Goal: Task Accomplishment & Management: Use online tool/utility

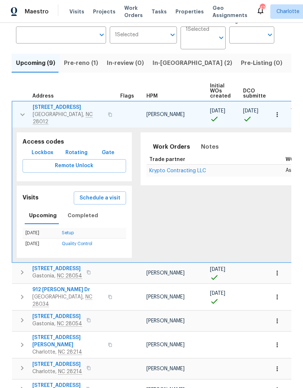
scroll to position [63, 0]
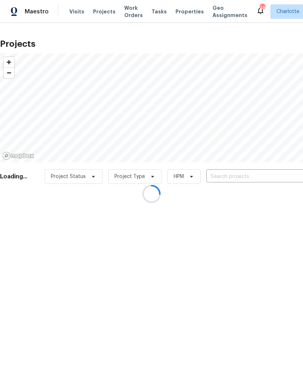
click at [235, 176] on div at bounding box center [151, 194] width 303 height 388
click at [227, 180] on div at bounding box center [151, 194] width 303 height 388
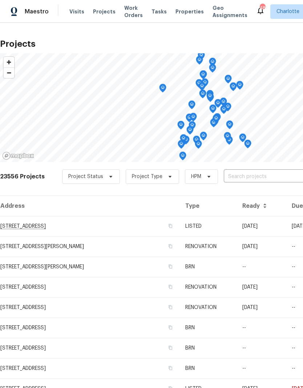
click at [250, 169] on div "23556 Projects Project Status Project Type HPM ​" at bounding box center [205, 180] width 410 height 29
click at [250, 174] on input "text" at bounding box center [264, 176] width 83 height 11
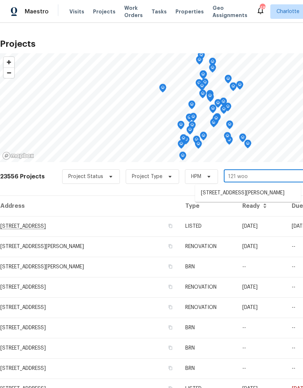
type input "121 wood"
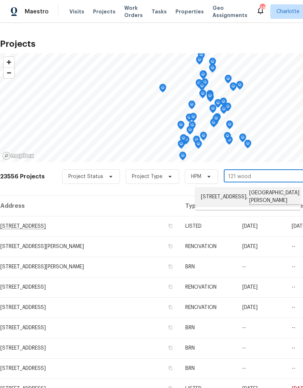
click at [235, 199] on li "121 Woodbridge Cir, Mount Holly, NC 28120" at bounding box center [248, 197] width 106 height 20
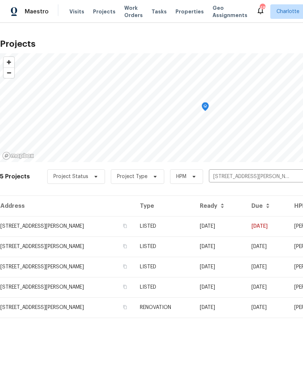
click at [245, 226] on td "09/30/25" at bounding box center [220, 226] width 52 height 20
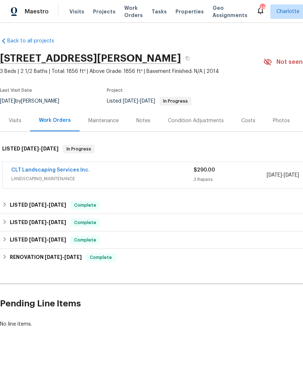
click at [70, 170] on link "CLT Landscaping Services Inc." at bounding box center [50, 170] width 78 height 5
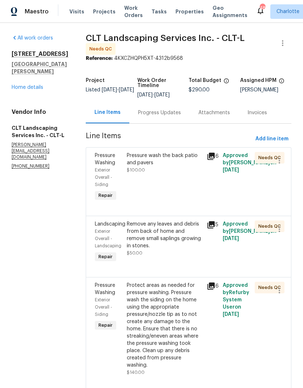
click at [71, 12] on span "Visits" at bounding box center [76, 11] width 15 height 7
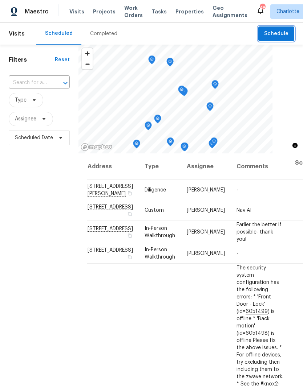
click at [283, 34] on span "Schedule" at bounding box center [276, 33] width 24 height 9
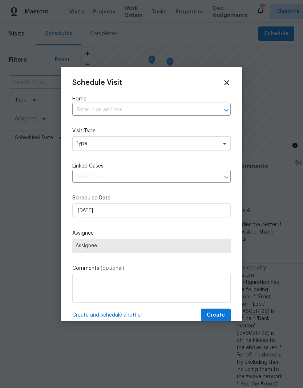
click at [225, 112] on icon "Open" at bounding box center [226, 110] width 9 height 9
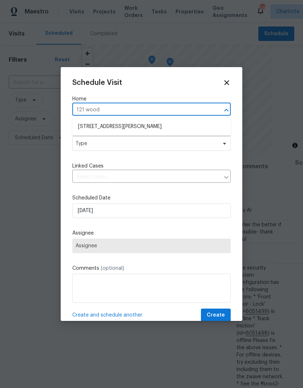
type input "121 woodb"
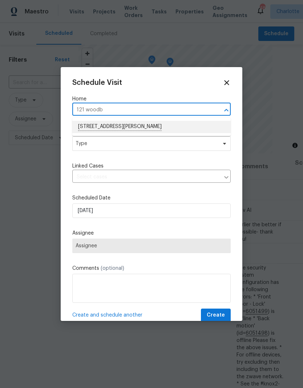
click at [98, 129] on li "121 Woodbridge Cir, Mount Holly, NC 28120" at bounding box center [151, 127] width 158 height 12
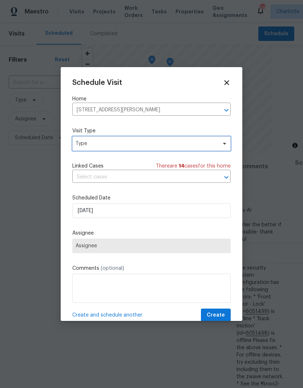
click at [81, 144] on span "Type" at bounding box center [145, 143] width 141 height 7
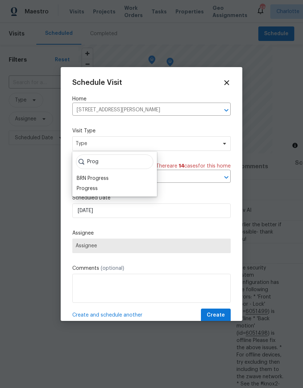
type input "Prog"
click at [79, 192] on div "Progress" at bounding box center [87, 188] width 21 height 7
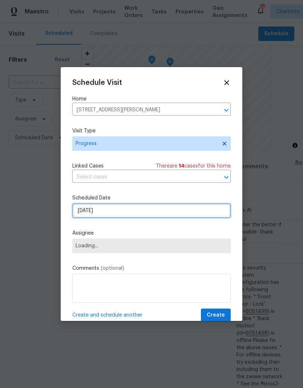
click at [81, 217] on input "[DATE]" at bounding box center [151, 210] width 158 height 15
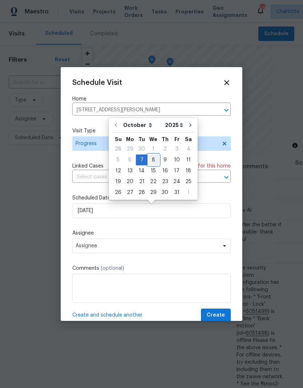
click at [151, 161] on div "8" at bounding box center [153, 160] width 12 height 10
type input "[DATE]"
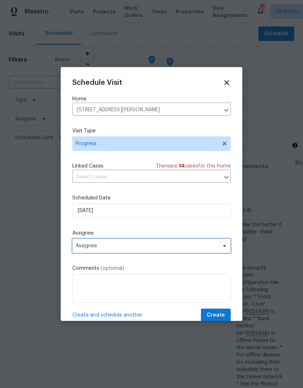
click at [85, 246] on span "Assignee" at bounding box center [146, 246] width 142 height 6
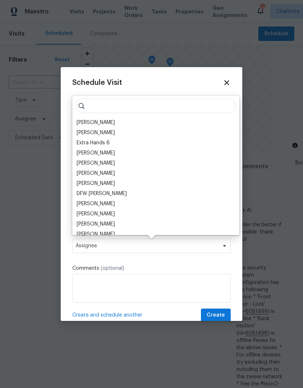
click at [83, 124] on div "[PERSON_NAME]" at bounding box center [96, 122] width 38 height 7
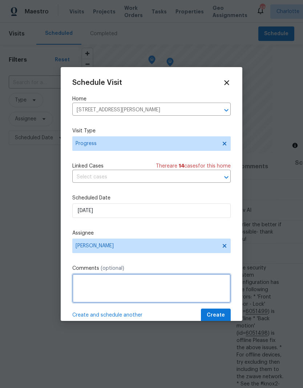
click at [87, 283] on textarea at bounding box center [151, 288] width 158 height 29
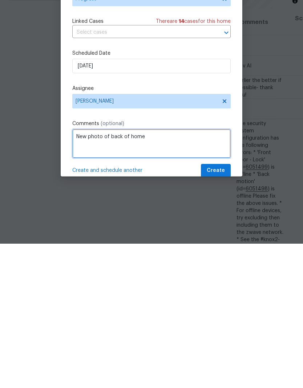
type textarea "New photo of back of home"
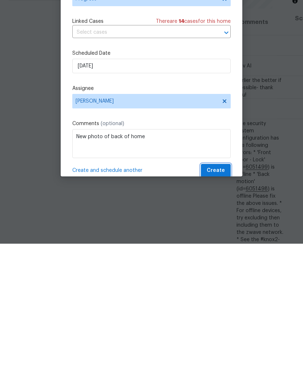
click at [221, 309] on button "Create" at bounding box center [216, 315] width 30 height 13
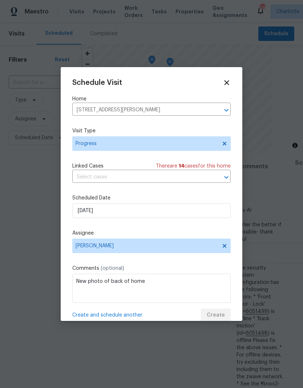
scroll to position [0, 0]
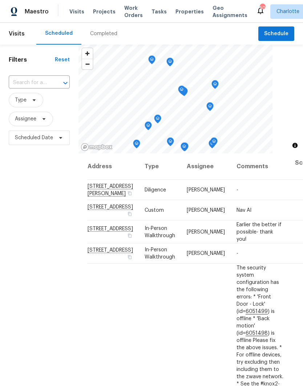
click at [114, 10] on div "Visits Projects Work Orders Tasks Properties Geo Assignments" at bounding box center [162, 11] width 186 height 15
click at [105, 14] on span "Projects" at bounding box center [104, 11] width 22 height 7
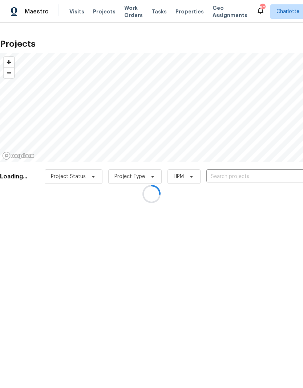
click at [251, 177] on div at bounding box center [151, 194] width 303 height 388
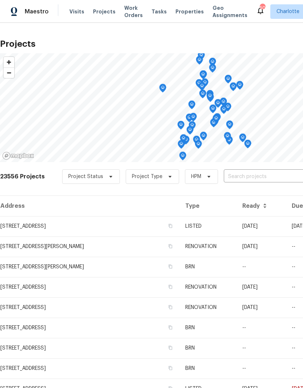
click at [253, 176] on input "text" at bounding box center [264, 176] width 83 height 11
type input "121 wo"
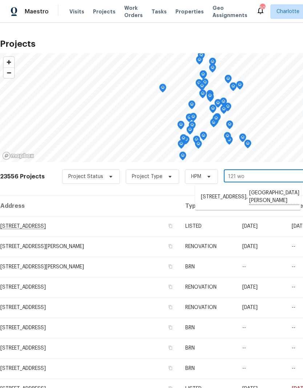
click at [265, 197] on li "121 Woodbridge Cir, Mount Holly, NC 28120" at bounding box center [248, 197] width 106 height 20
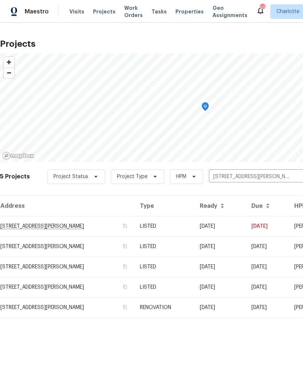
click at [245, 223] on td "09/30/25" at bounding box center [220, 226] width 52 height 20
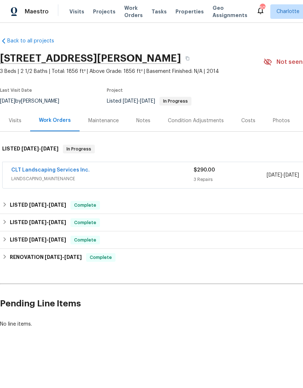
click at [79, 172] on link "CLT Landscaping Services Inc." at bounding box center [50, 170] width 78 height 5
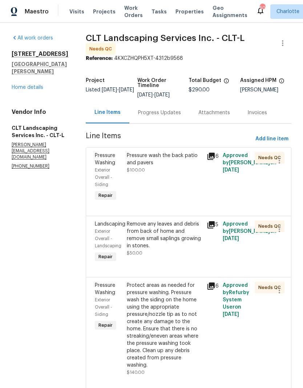
click at [213, 157] on icon at bounding box center [210, 156] width 7 height 7
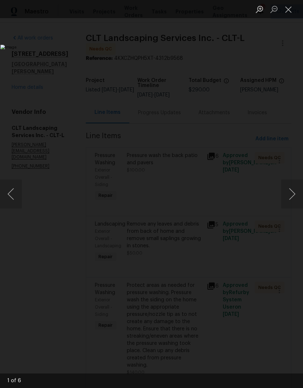
click at [294, 197] on button "Next image" at bounding box center [292, 194] width 22 height 29
click at [293, 197] on button "Next image" at bounding box center [292, 194] width 22 height 29
click at [294, 198] on button "Next image" at bounding box center [292, 194] width 22 height 29
click at [289, 12] on button "Close lightbox" at bounding box center [288, 9] width 15 height 13
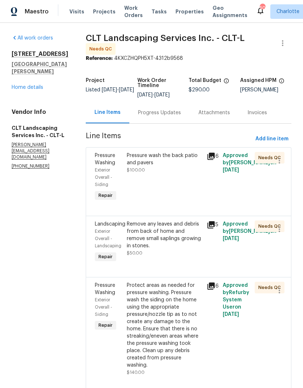
click at [188, 236] on div "Remove any leaves and debris from back of home and remove small saplings growin…" at bounding box center [164, 235] width 75 height 29
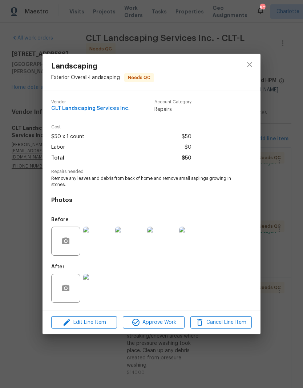
click at [102, 290] on img at bounding box center [97, 288] width 29 height 29
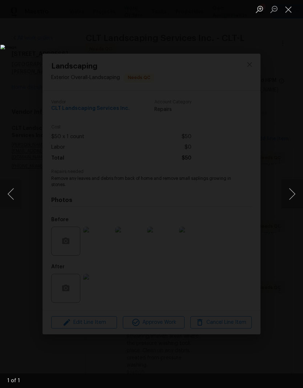
click at [288, 13] on button "Close lightbox" at bounding box center [288, 9] width 15 height 13
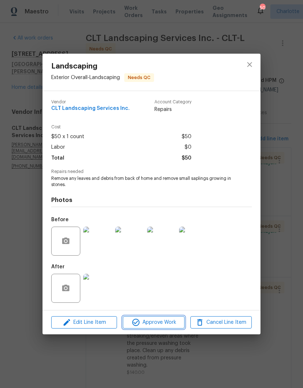
click at [169, 325] on span "Approve Work" at bounding box center [153, 322] width 57 height 9
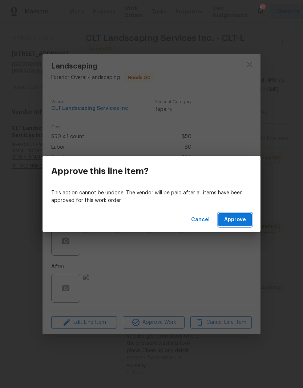
click at [234, 219] on span "Approve" at bounding box center [235, 219] width 22 height 9
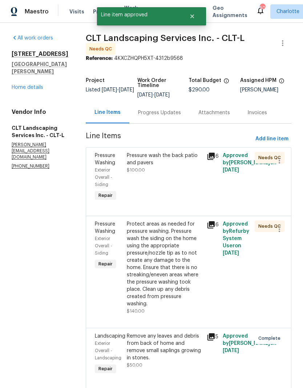
click at [183, 155] on div "Pressure wash the back patio and pavers" at bounding box center [164, 159] width 75 height 15
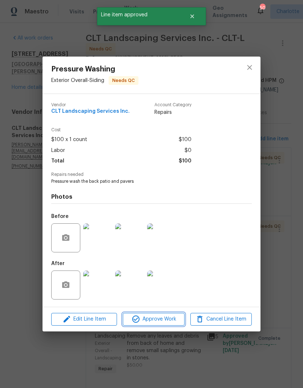
click at [166, 320] on span "Approve Work" at bounding box center [153, 319] width 57 height 9
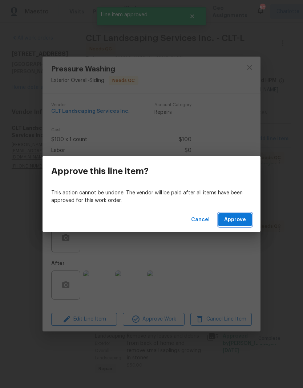
click at [242, 217] on span "Approve" at bounding box center [235, 219] width 22 height 9
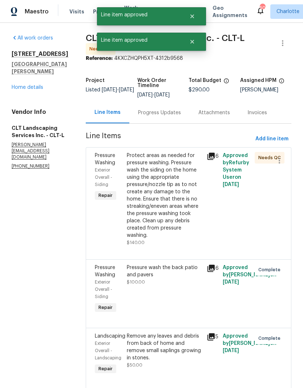
click at [213, 156] on icon at bounding box center [210, 156] width 7 height 7
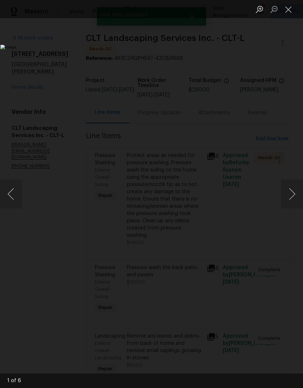
click at [297, 195] on button "Next image" at bounding box center [292, 194] width 22 height 29
click at [293, 198] on button "Next image" at bounding box center [292, 194] width 22 height 29
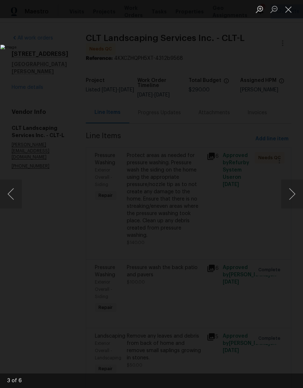
click at [286, 13] on button "Close lightbox" at bounding box center [288, 9] width 15 height 13
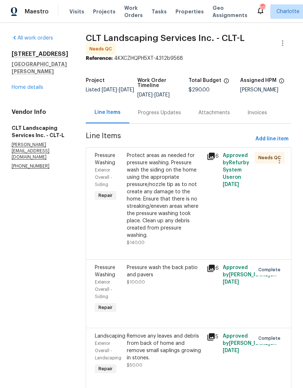
click at [181, 201] on div "Protect areas as needed for pressure washing. Pressure wash the siding on the h…" at bounding box center [164, 195] width 75 height 87
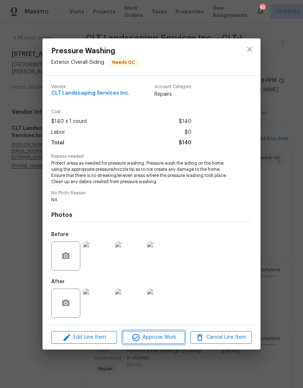
click at [159, 341] on span "Approve Work" at bounding box center [153, 337] width 57 height 9
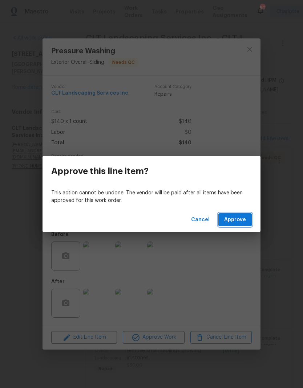
click at [233, 222] on span "Approve" at bounding box center [235, 219] width 22 height 9
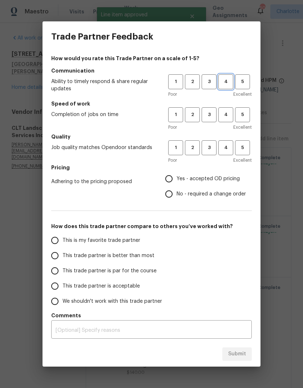
click at [229, 81] on span "4" at bounding box center [225, 82] width 13 height 8
click at [230, 120] on button "4" at bounding box center [225, 114] width 15 height 15
click at [226, 155] on button "4" at bounding box center [225, 147] width 15 height 15
click at [172, 182] on input "Yes - accepted OD pricing" at bounding box center [168, 178] width 15 height 15
radio input "true"
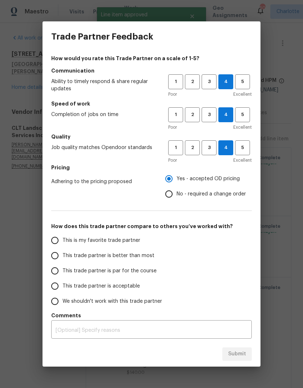
click at [110, 256] on span "This trade partner is better than most" at bounding box center [108, 256] width 92 height 8
click at [62, 256] on input "This trade partner is better than most" at bounding box center [54, 255] width 15 height 15
click at [233, 355] on span "Submit" at bounding box center [237, 354] width 18 height 9
radio input "true"
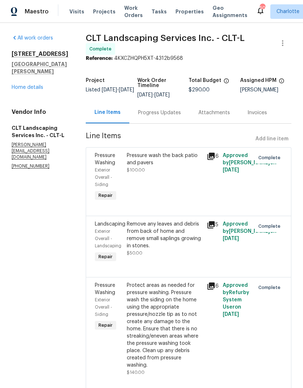
click at [128, 12] on span "Work Orders" at bounding box center [133, 11] width 18 height 15
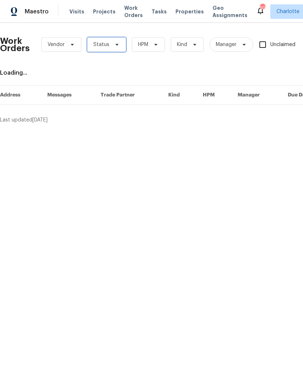
click at [118, 44] on span "Status" at bounding box center [106, 44] width 39 height 15
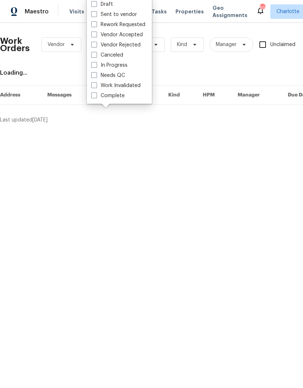
click at [118, 75] on label "Needs QC" at bounding box center [108, 75] width 34 height 7
click at [96, 75] on input "Needs QC" at bounding box center [93, 74] width 5 height 5
checkbox input "true"
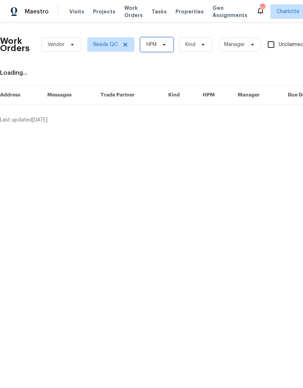
click at [166, 43] on icon at bounding box center [164, 45] width 6 height 6
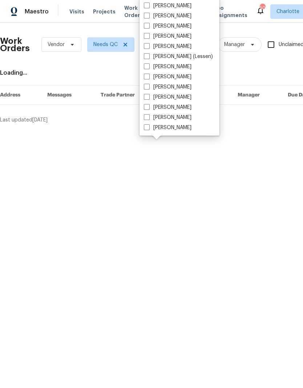
scroll to position [90, 0]
click at [157, 110] on label "[PERSON_NAME]" at bounding box center [168, 107] width 48 height 7
click at [148, 108] on input "[PERSON_NAME]" at bounding box center [146, 106] width 5 height 5
checkbox input "true"
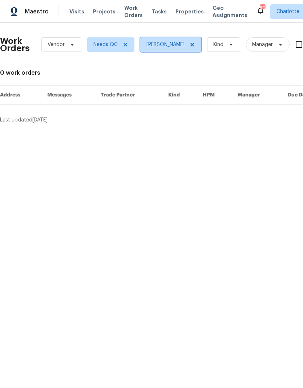
click at [189, 46] on icon at bounding box center [192, 45] width 6 height 6
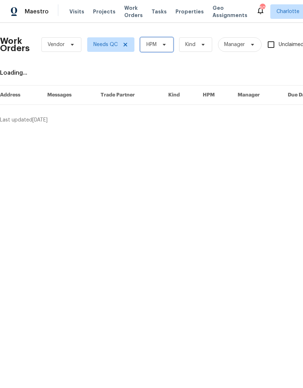
click at [164, 46] on icon at bounding box center [164, 45] width 6 height 6
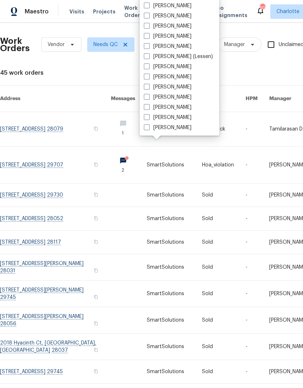
scroll to position [90, 0]
click at [169, 120] on label "[PERSON_NAME]" at bounding box center [168, 117] width 48 height 7
click at [148, 119] on input "[PERSON_NAME]" at bounding box center [146, 116] width 5 height 5
checkbox input "true"
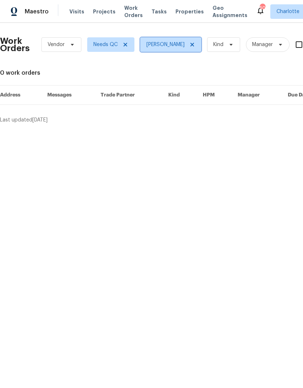
click at [189, 44] on icon at bounding box center [192, 45] width 6 height 6
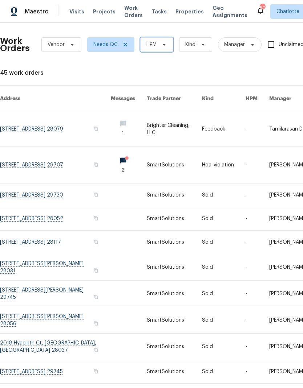
click at [166, 43] on icon at bounding box center [164, 45] width 6 height 6
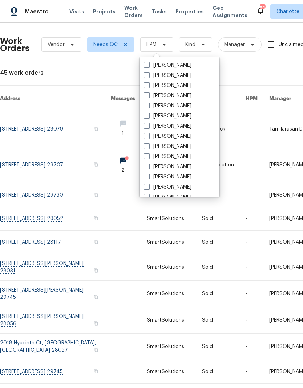
click at [120, 69] on div "45 work orders" at bounding box center [205, 72] width 410 height 7
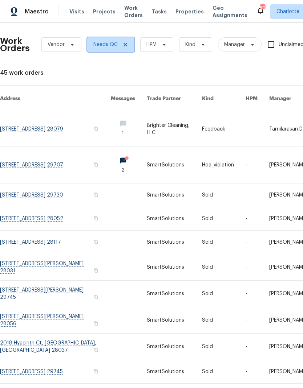
click at [127, 43] on icon at bounding box center [125, 45] width 6 height 6
